Goal: Information Seeking & Learning: Check status

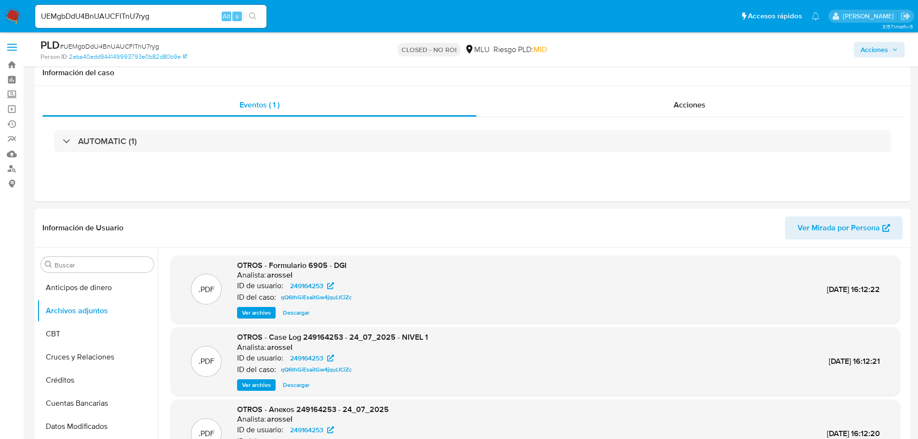
select select "10"
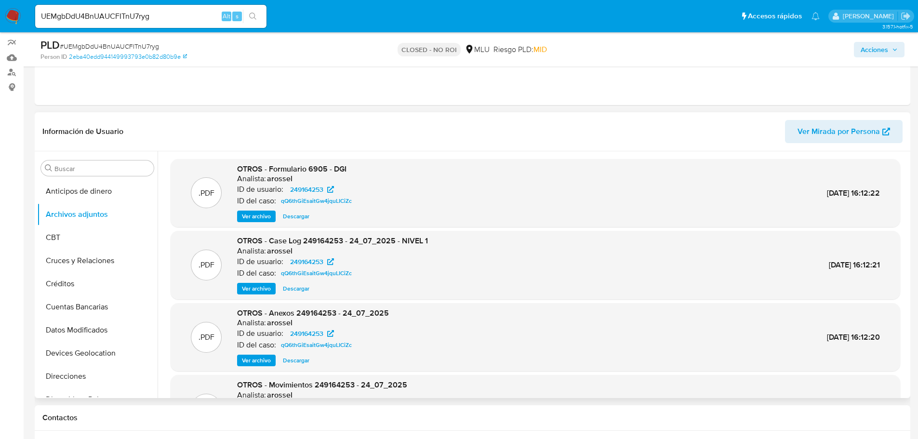
scroll to position [81, 0]
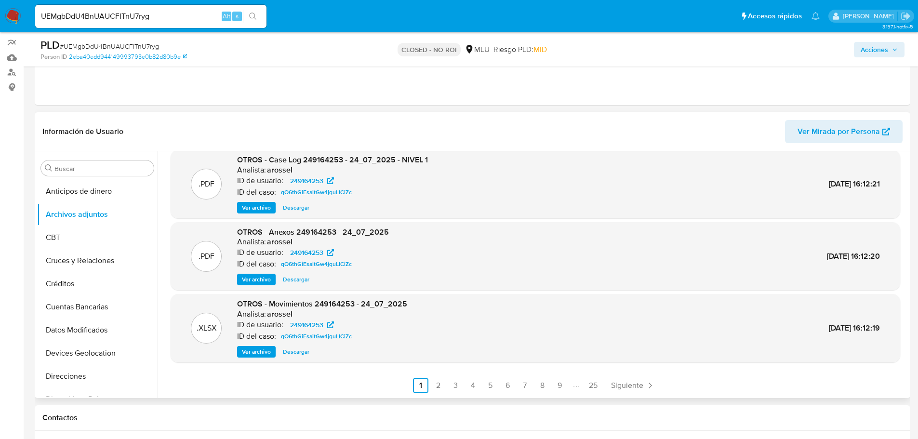
click at [660, 389] on ul "Anterior 1 2 3 4 5 6 7 8 9 25 Siguiente" at bounding box center [535, 385] width 729 height 15
click at [614, 379] on link "Siguiente" at bounding box center [633, 385] width 52 height 15
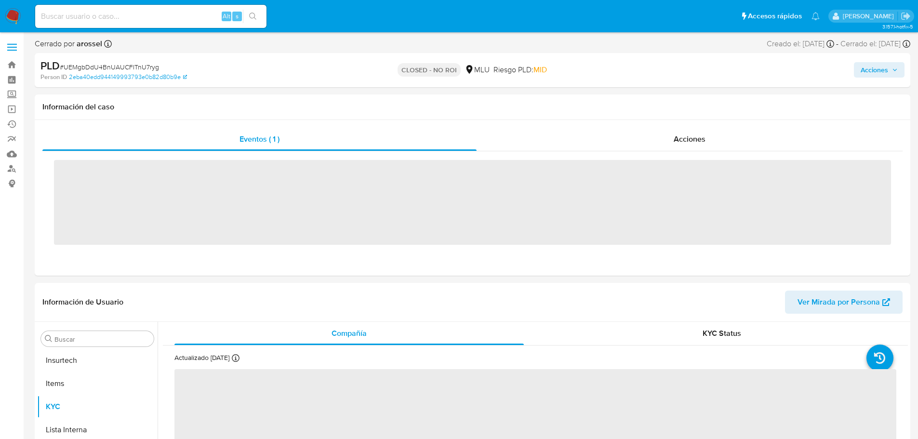
scroll to position [430, 0]
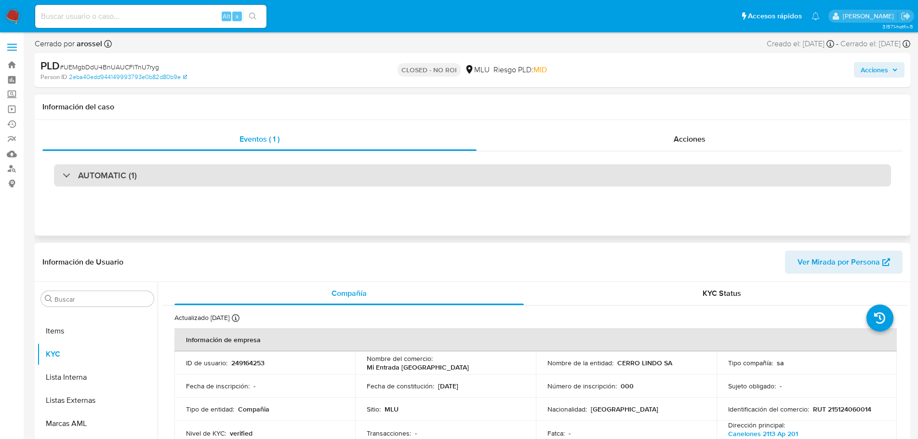
select select "10"
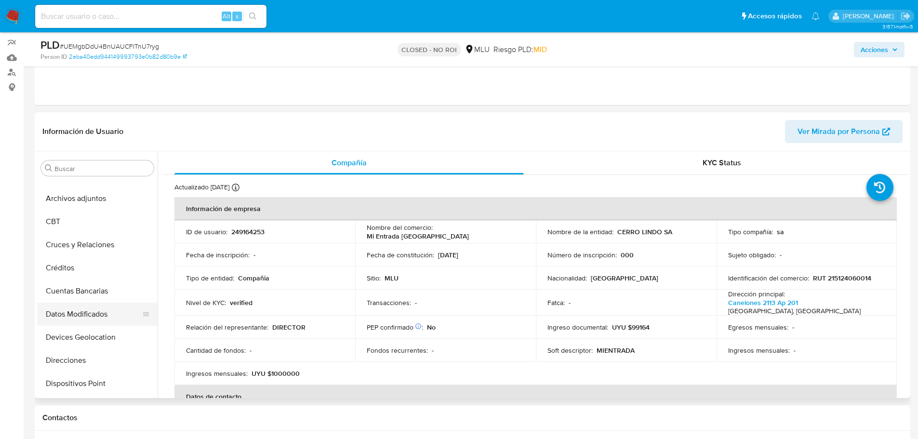
scroll to position [0, 0]
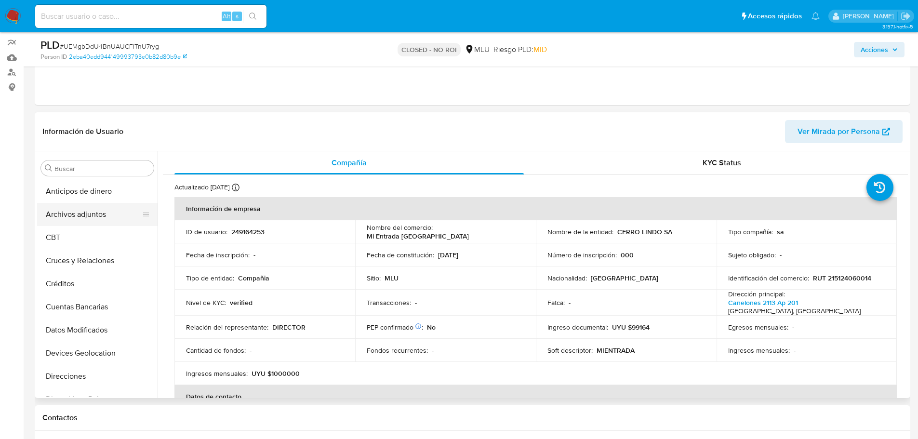
click at [83, 210] on button "Archivos adjuntos" at bounding box center [93, 214] width 113 height 23
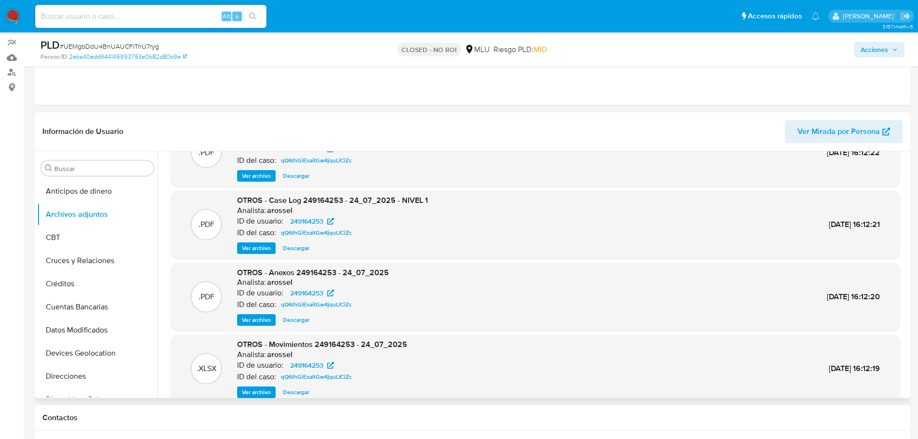
scroll to position [81, 0]
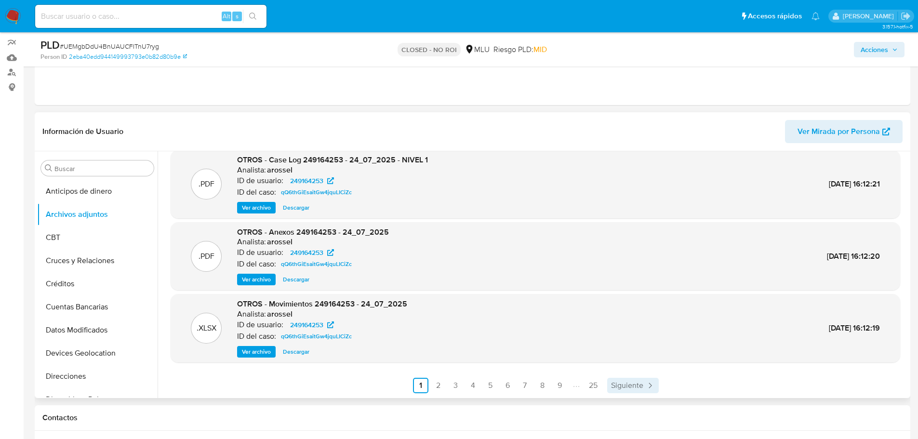
click at [611, 382] on span "Siguiente" at bounding box center [627, 385] width 32 height 8
click at [266, 277] on span "Ver archivo" at bounding box center [256, 280] width 29 height 10
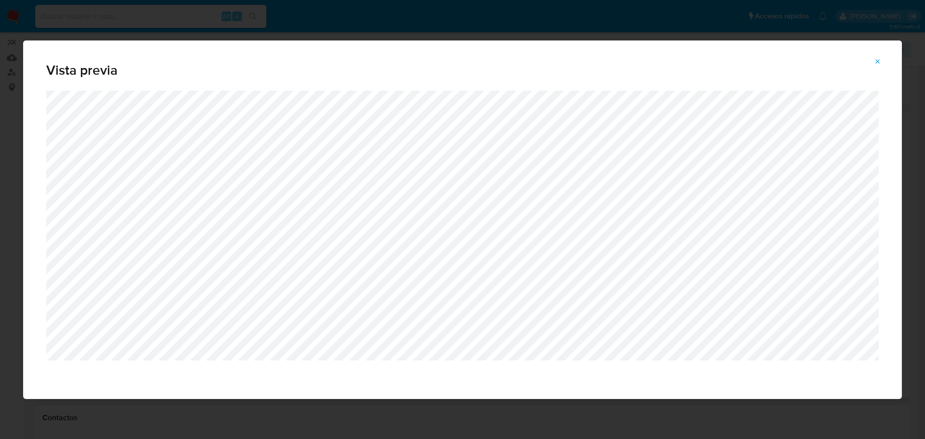
click at [878, 60] on icon "Attachment preview" at bounding box center [878, 62] width 8 height 8
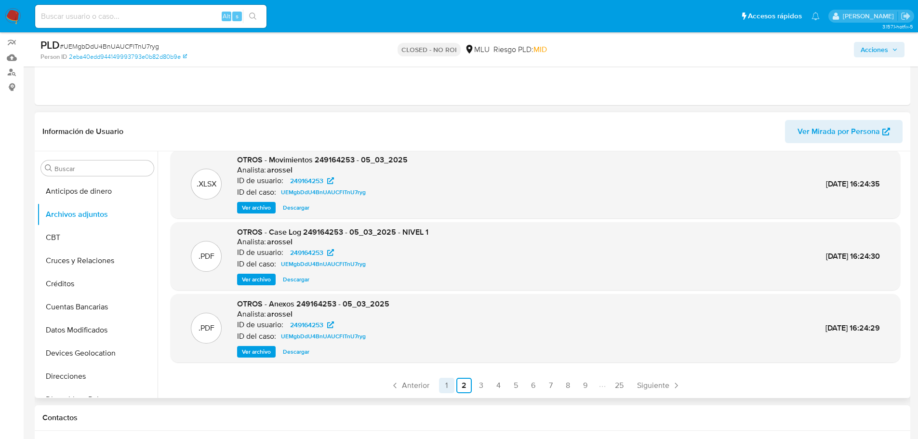
click at [445, 392] on link "1" at bounding box center [446, 385] width 15 height 15
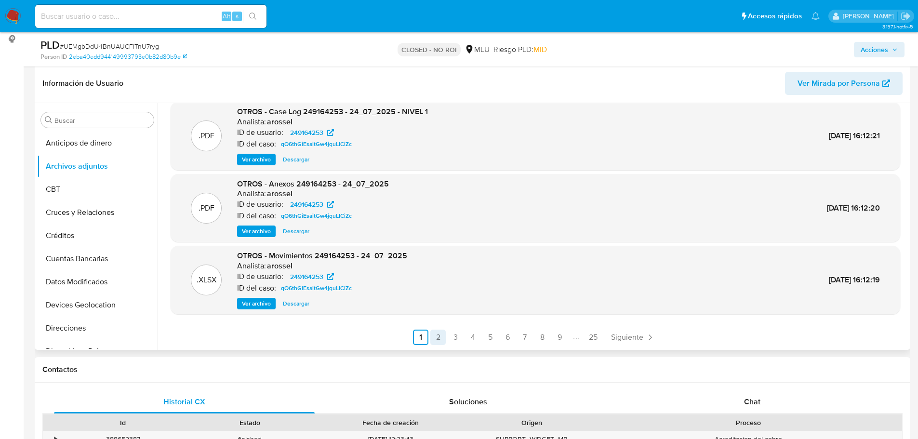
click at [440, 335] on link "2" at bounding box center [437, 336] width 15 height 15
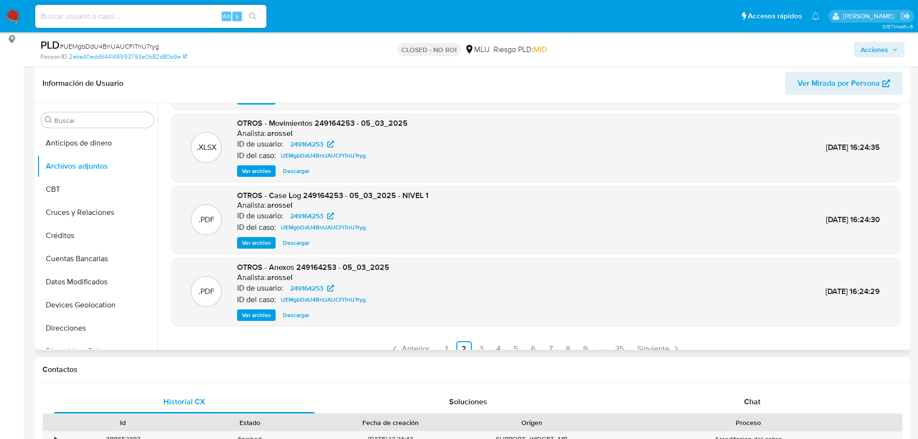
scroll to position [81, 0]
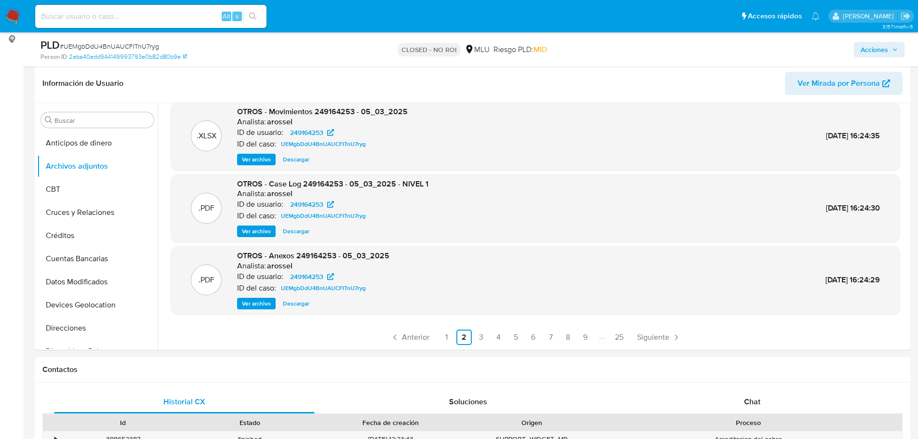
click at [118, 20] on input at bounding box center [150, 16] width 231 height 13
paste input "47tp5iESpLoEdAazqZr202eg"
type input "47tp5iESpLoEdAazqZr202eg"
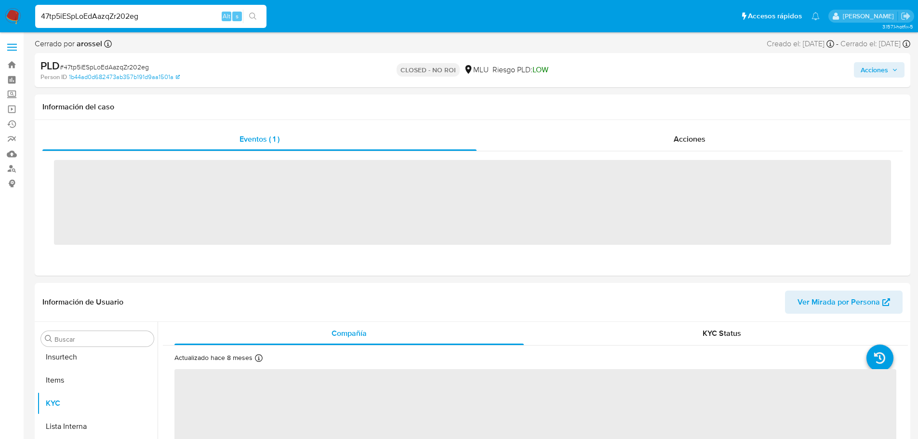
scroll to position [430, 0]
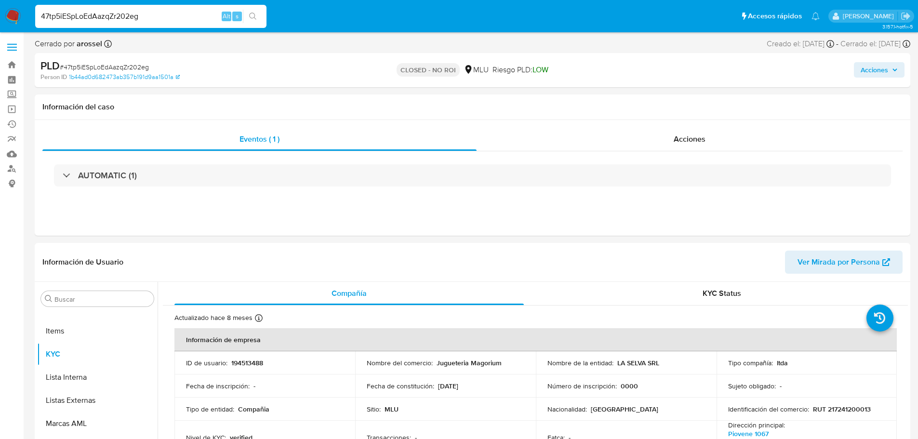
select select "10"
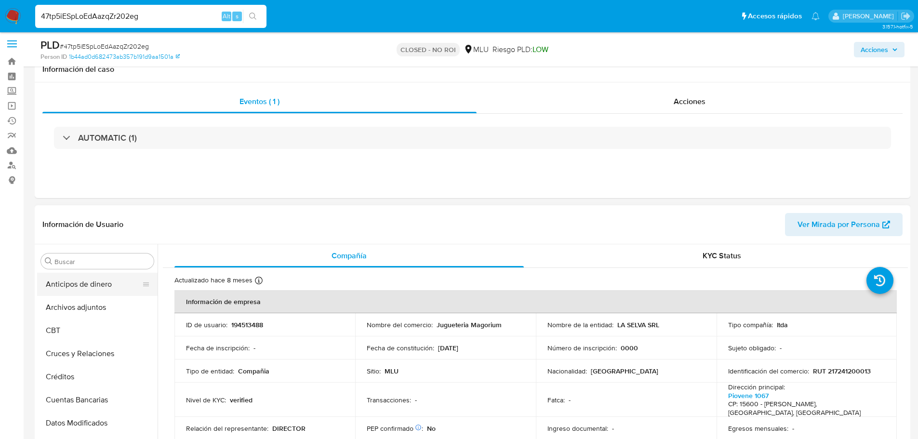
scroll to position [0, 0]
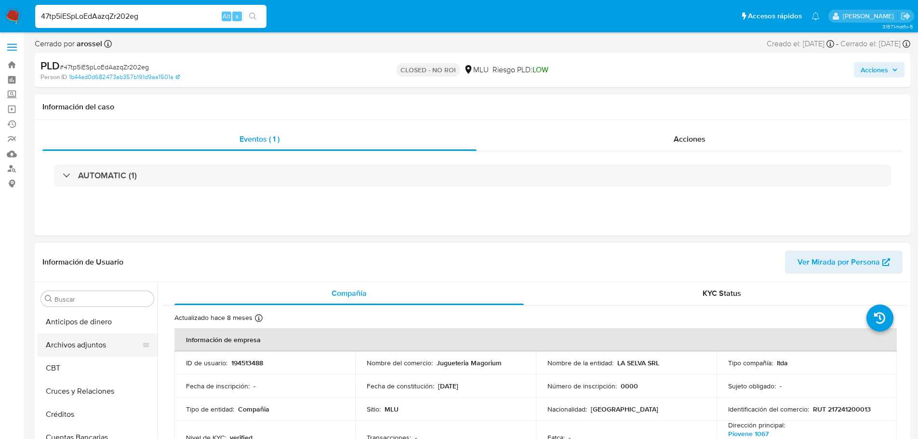
click at [82, 344] on button "Archivos adjuntos" at bounding box center [93, 344] width 113 height 23
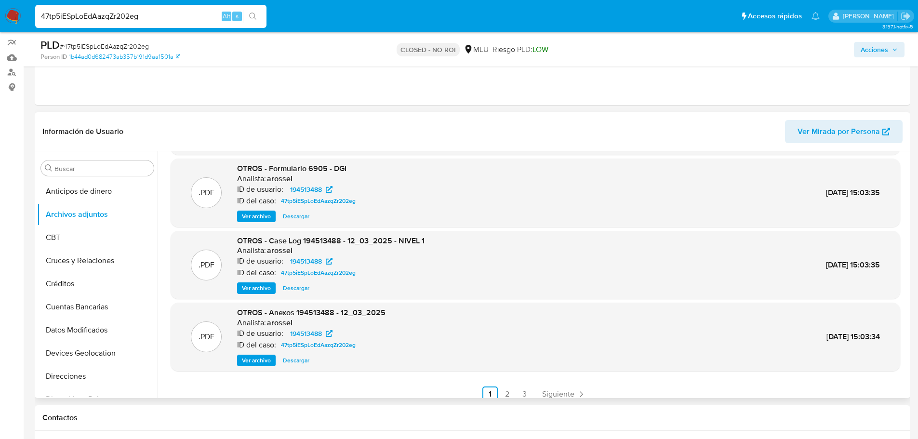
scroll to position [81, 0]
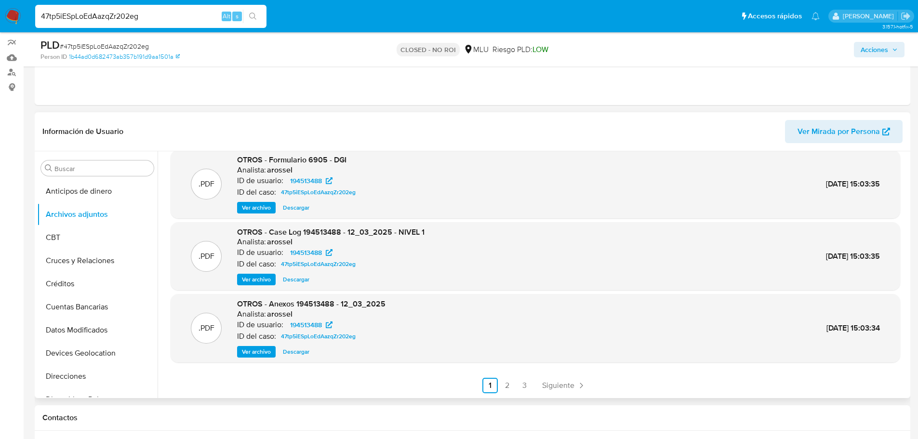
click at [257, 277] on span "Ver archivo" at bounding box center [256, 280] width 29 height 10
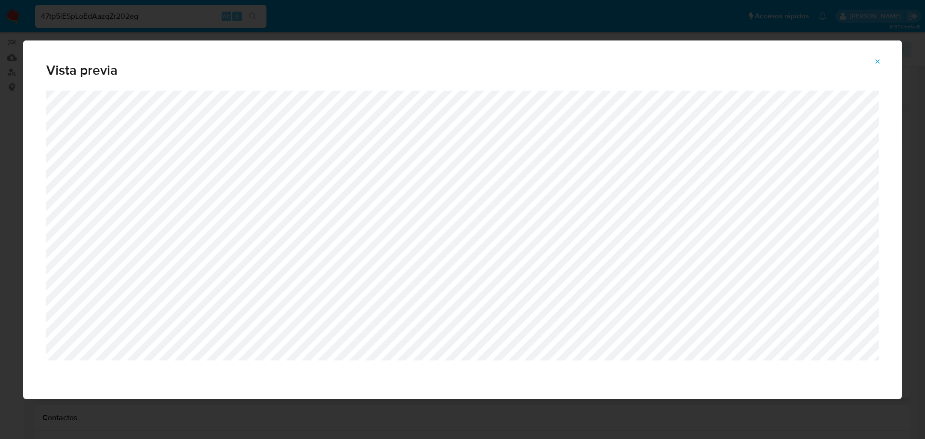
click at [878, 56] on span "Attachment preview" at bounding box center [878, 61] width 8 height 13
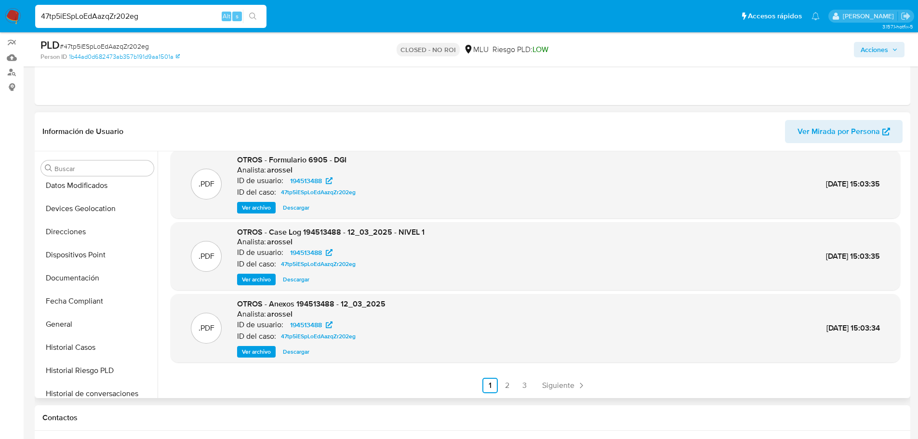
scroll to position [193, 0]
click at [91, 285] on button "General" at bounding box center [93, 275] width 113 height 23
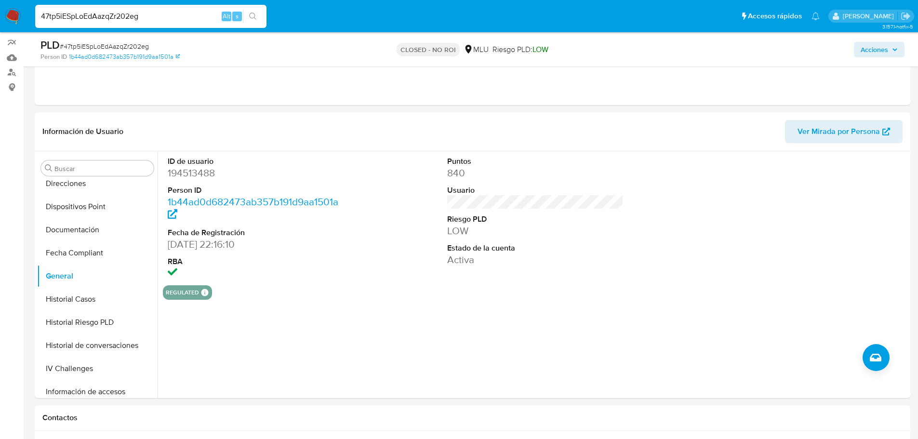
click at [146, 12] on input "47tp5iESpLoEdAazqZr202eg" at bounding box center [150, 16] width 231 height 13
click at [145, 12] on input "47tp5iESpLoEdAazqZr202eg" at bounding box center [150, 16] width 231 height 13
paste input "qww360E8XOCJFmn0EoTc0tUl"
type input "qww360E8XOCJFmn0EoTc0tUl"
click at [255, 15] on icon "search-icon" at bounding box center [253, 17] width 8 height 8
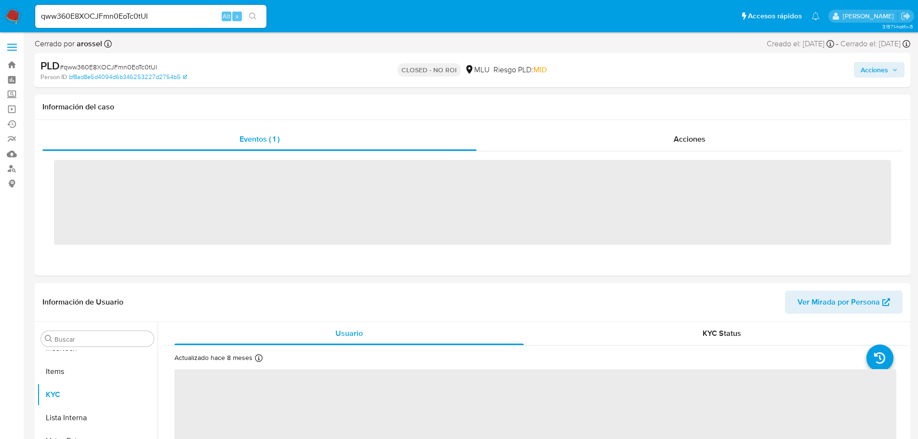
scroll to position [430, 0]
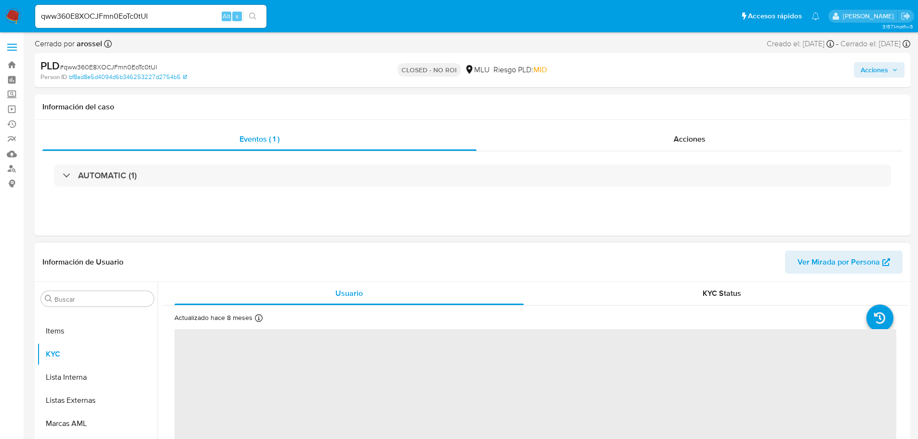
select select "10"
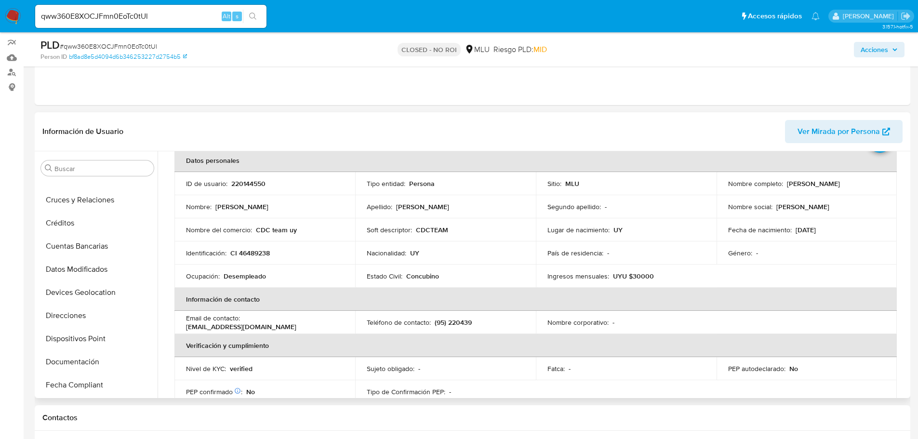
scroll to position [45, 0]
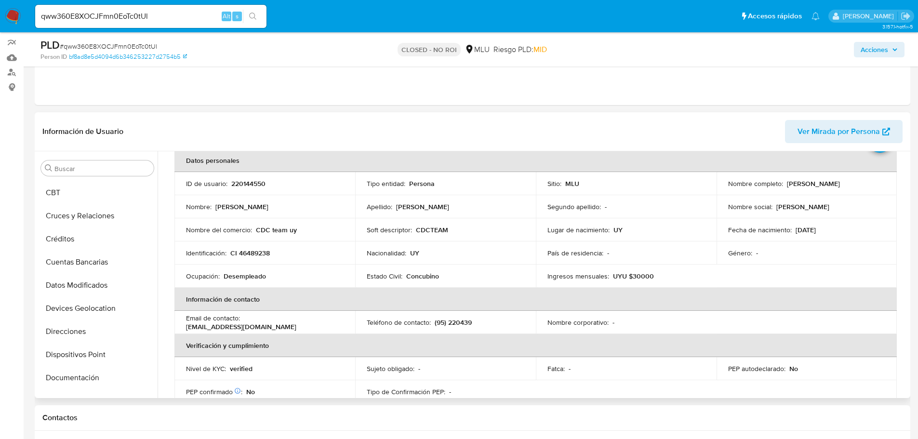
click at [424, 217] on td "Apellido : [PERSON_NAME]" at bounding box center [445, 206] width 181 height 23
click at [95, 206] on button "Archivos adjuntos" at bounding box center [93, 214] width 113 height 23
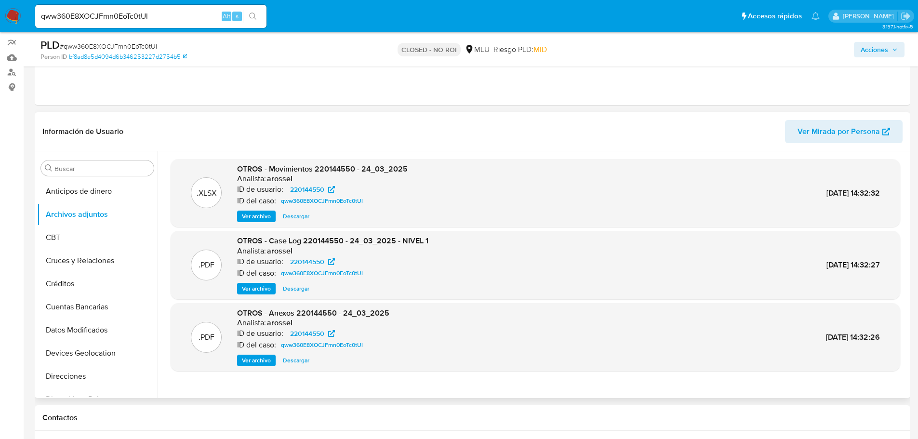
click at [246, 288] on span "Ver archivo" at bounding box center [256, 289] width 29 height 10
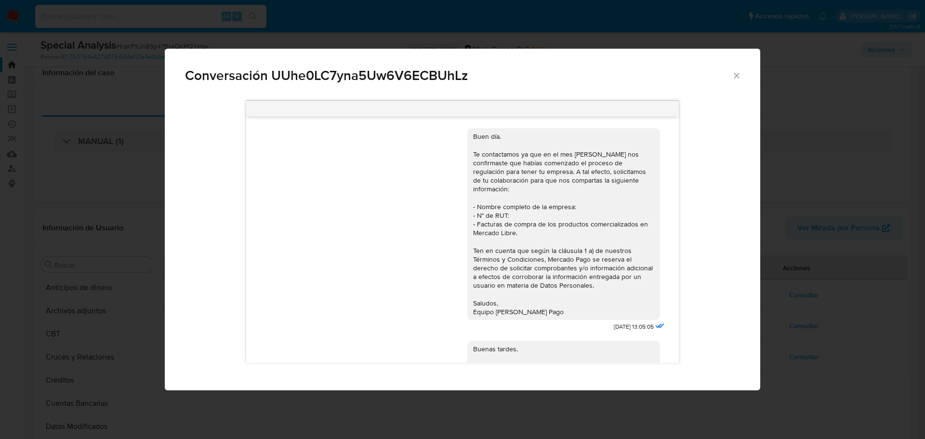
select select "10"
